Goal: Task Accomplishment & Management: Complete application form

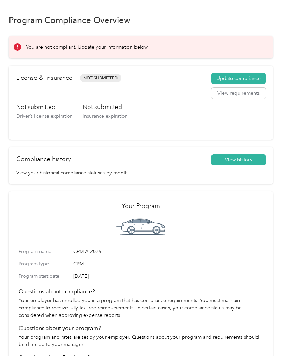
click at [247, 78] on button "Update compliance" at bounding box center [239, 78] width 54 height 11
click at [250, 159] on button "View history" at bounding box center [239, 159] width 54 height 11
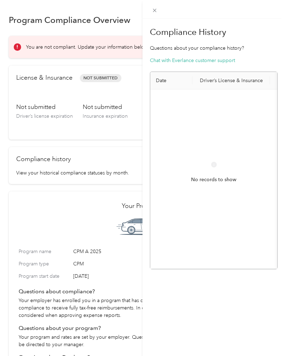
click at [157, 12] on icon at bounding box center [155, 10] width 6 height 6
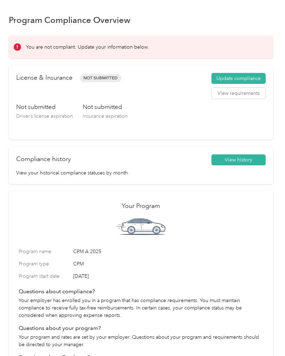
click at [253, 92] on button "View requirements" at bounding box center [239, 93] width 54 height 11
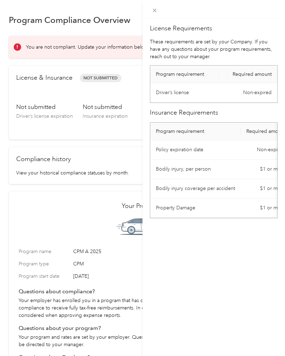
click at [242, 239] on div "License Requirements These requirements are set by your Company. If you have an…" at bounding box center [214, 197] width 143 height 356
click at [61, 210] on div "License Requirements These requirements are set by your Company. If you have an…" at bounding box center [142, 178] width 285 height 356
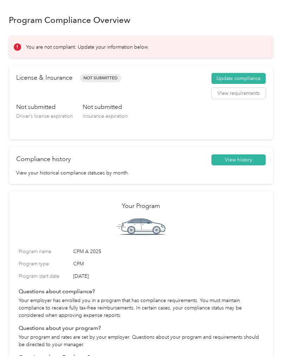
click at [282, 195] on div "Program Compliance Overview You are not compliant. Update your information belo…" at bounding box center [141, 221] width 282 height 442
click at [254, 78] on button "Update compliance" at bounding box center [239, 78] width 54 height 11
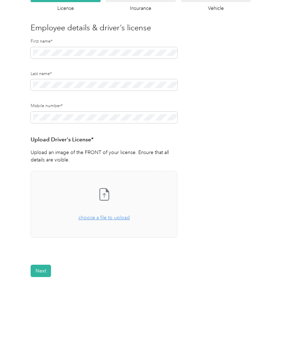
scroll to position [53, 0]
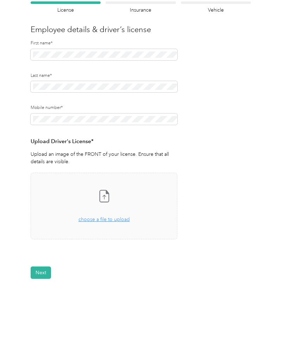
click at [112, 224] on div "Take a photo or choose a photo from your library Drag and drop your file here, …" at bounding box center [104, 206] width 135 height 55
click at [43, 291] on button "Next" at bounding box center [41, 294] width 20 height 12
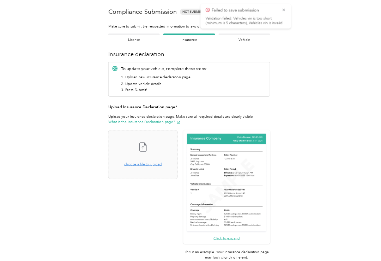
scroll to position [0, 0]
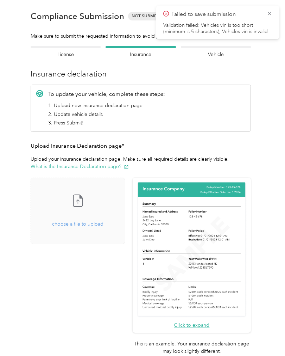
click at [102, 225] on span "choose a file to upload" at bounding box center [77, 224] width 51 height 6
click at [98, 227] on div "Drag and drop your file here, or choose a file to upload" at bounding box center [77, 221] width 51 height 16
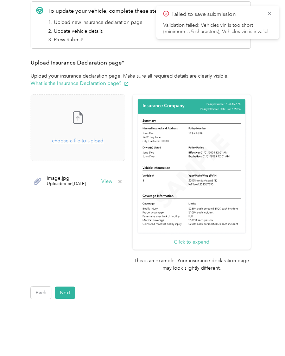
scroll to position [91, 0]
click at [93, 143] on span "choose a file to upload" at bounding box center [77, 141] width 51 height 6
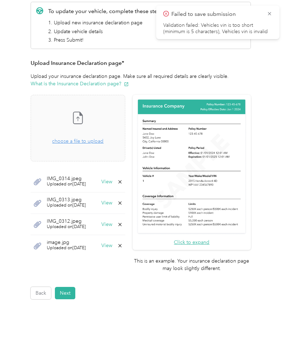
click at [109, 221] on div "IMG_0312.jpeg Uploaded on [DATE] View" at bounding box center [78, 225] width 95 height 22
click at [112, 225] on button "View" at bounding box center [107, 224] width 11 height 5
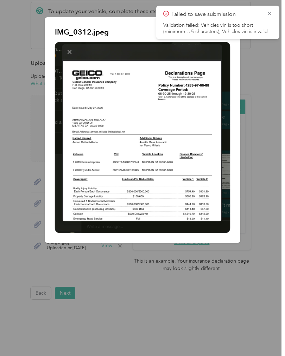
click at [274, 251] on div at bounding box center [142, 178] width 285 height 356
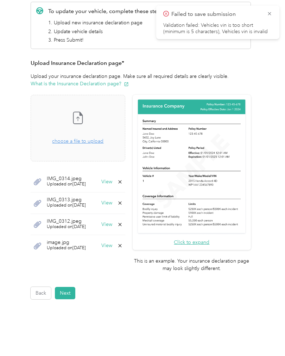
click at [282, 10] on div "Back Home Compliance overview Compliance submission Compliance Submission Not S…" at bounding box center [141, 138] width 282 height 458
click at [270, 16] on icon at bounding box center [270, 14] width 6 height 6
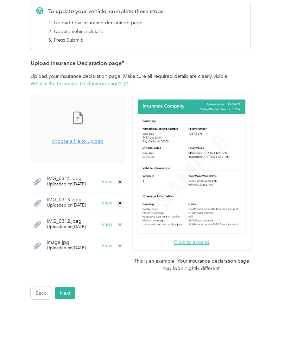
click at [65, 287] on button "Next" at bounding box center [65, 293] width 20 height 12
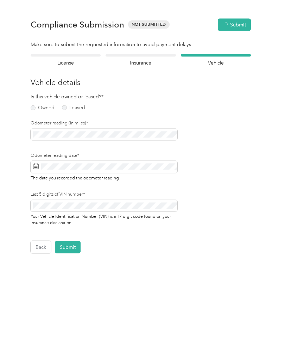
scroll to position [0, 0]
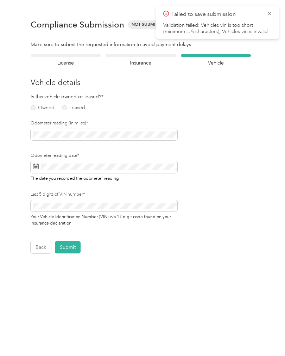
click at [38, 108] on label "Owned" at bounding box center [43, 107] width 24 height 5
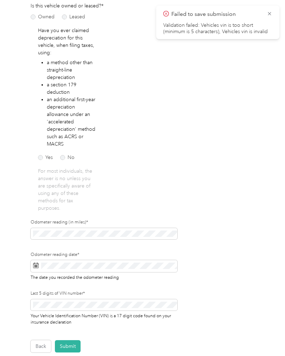
scroll to position [91, 0]
click at [68, 158] on label "No" at bounding box center [67, 157] width 14 height 5
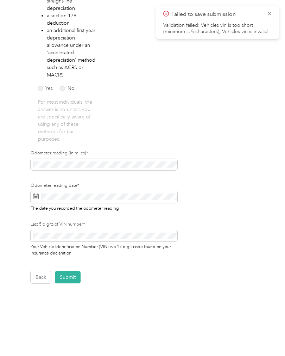
scroll to position [162, 0]
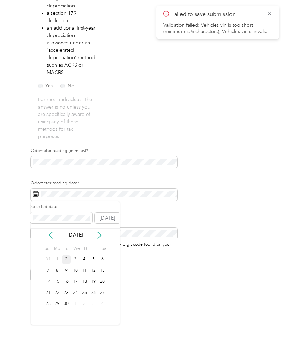
click at [66, 258] on div "2" at bounding box center [66, 259] width 9 height 9
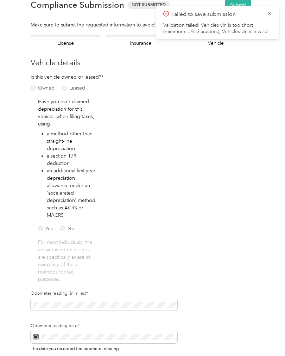
scroll to position [19, 0]
click at [271, 11] on icon at bounding box center [270, 14] width 6 height 6
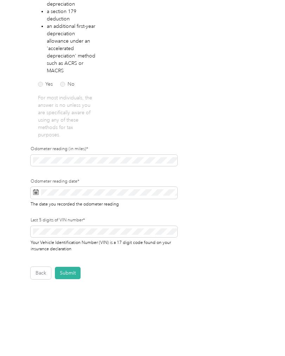
click at [69, 275] on button "Submit" at bounding box center [68, 273] width 26 height 12
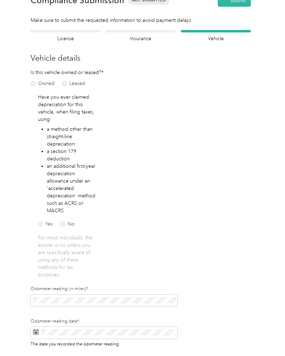
scroll to position [8, 0]
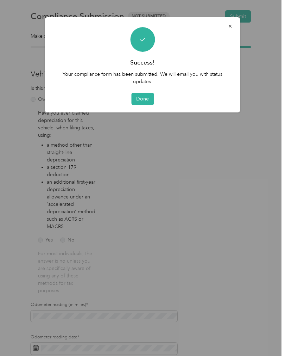
click at [142, 98] on button "Done" at bounding box center [142, 99] width 23 height 12
